Goal: Task Accomplishment & Management: Complete application form

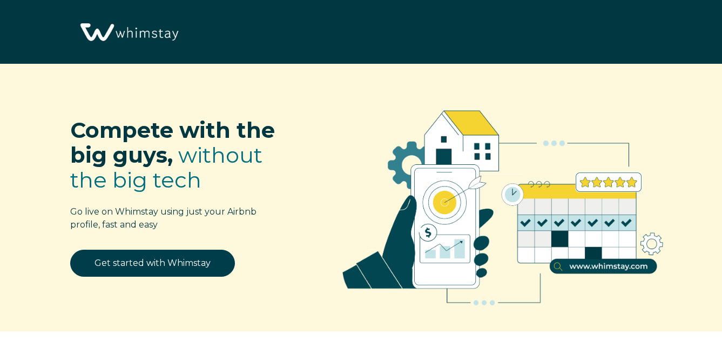
select select "US"
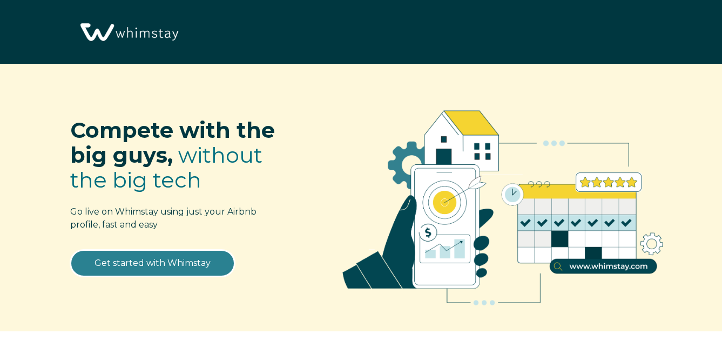
click at [136, 273] on link "Get started with Whimstay" at bounding box center [152, 262] width 165 height 27
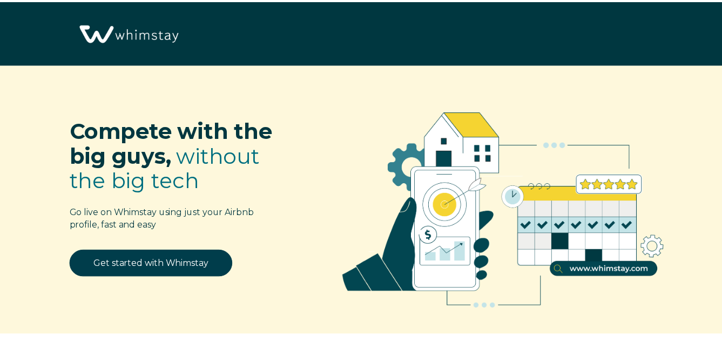
scroll to position [1265, 0]
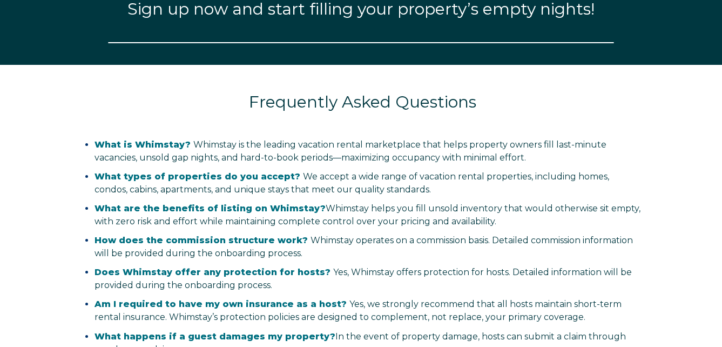
select select "US"
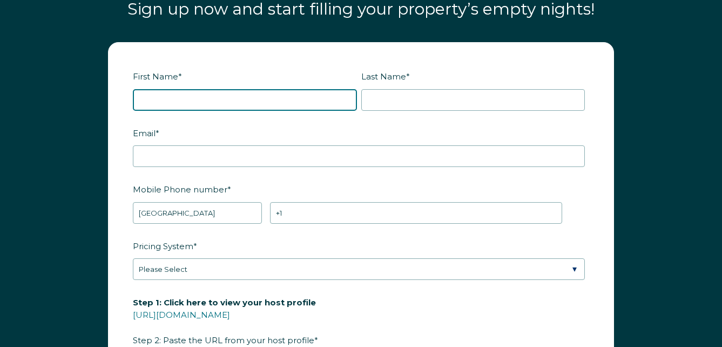
click at [204, 107] on input "First Name *" at bounding box center [245, 100] width 224 height 22
type input "[PERSON_NAME]"
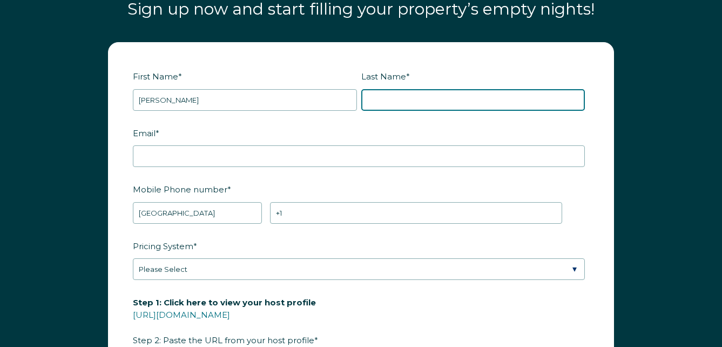
type input "[PERSON_NAME]"
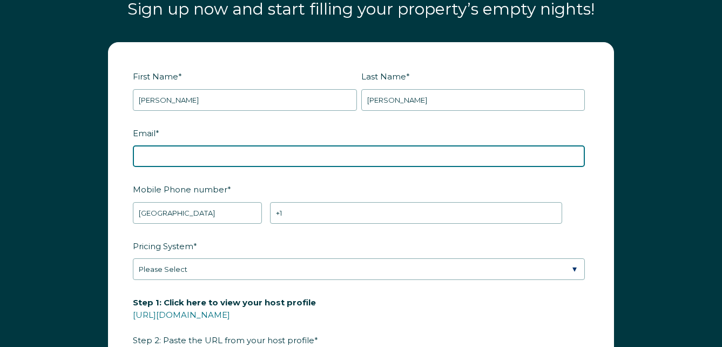
type input "[EMAIL_ADDRESS][DOMAIN_NAME]"
